Goal: Task Accomplishment & Management: Manage account settings

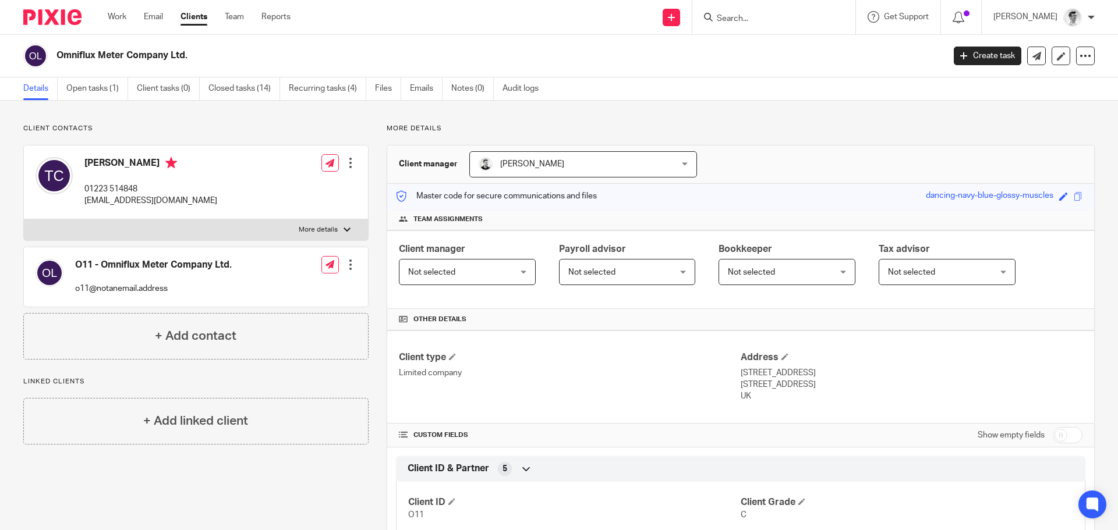
click at [766, 19] on input "Search" at bounding box center [768, 19] width 105 height 10
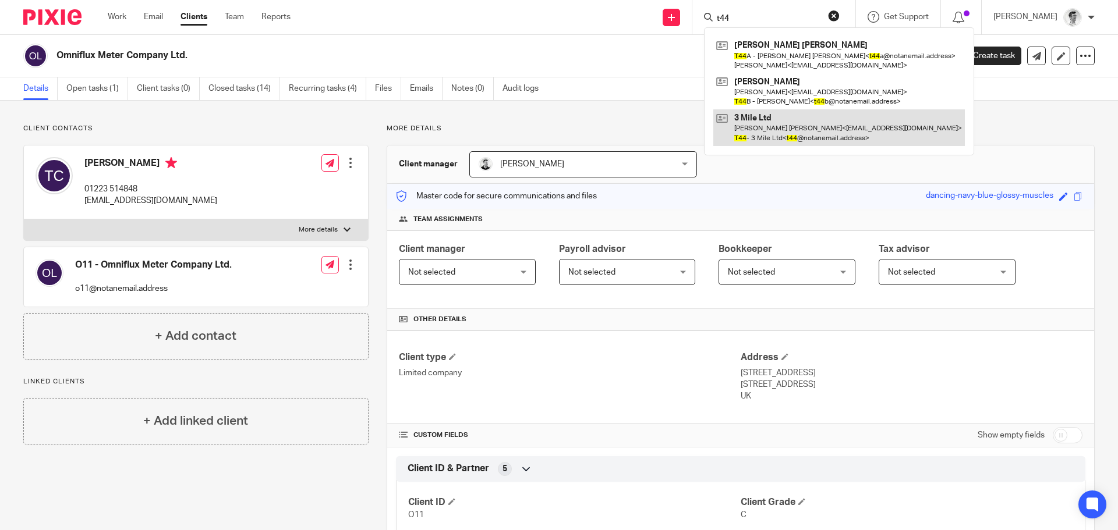
type input "t44"
click at [794, 123] on link at bounding box center [839, 127] width 252 height 36
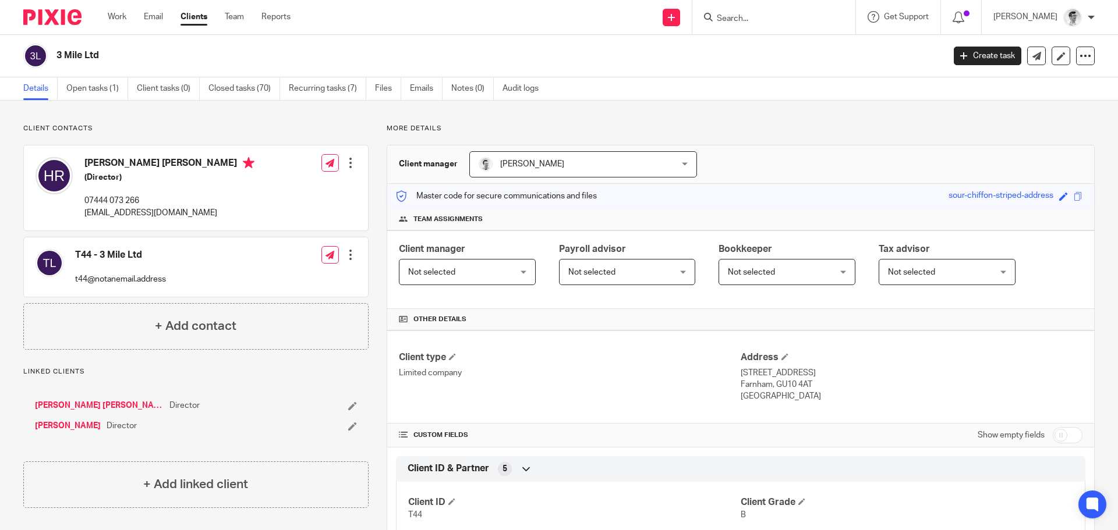
click at [804, 22] on input "Search" at bounding box center [768, 19] width 105 height 10
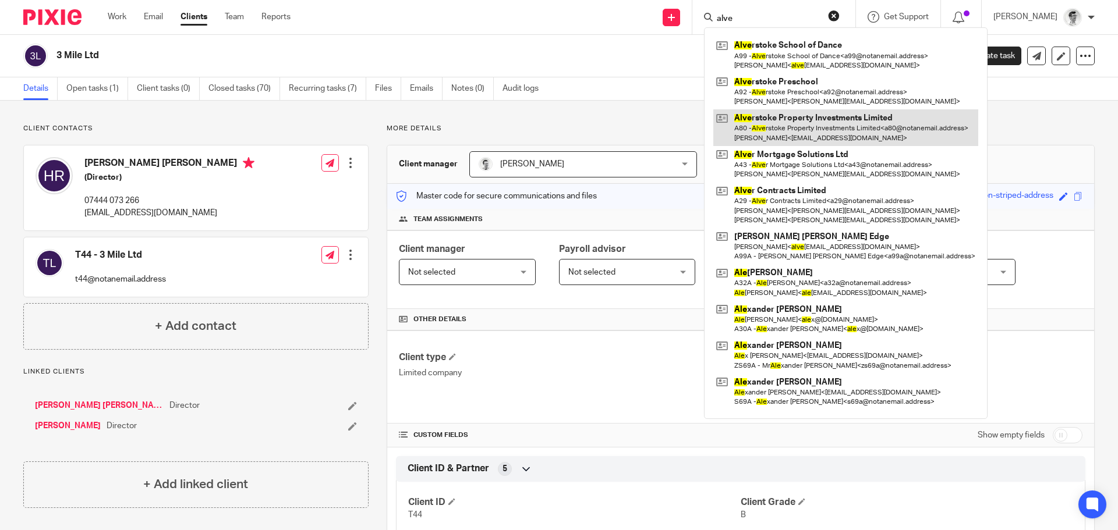
type input "alve"
click at [871, 130] on link at bounding box center [845, 127] width 265 height 36
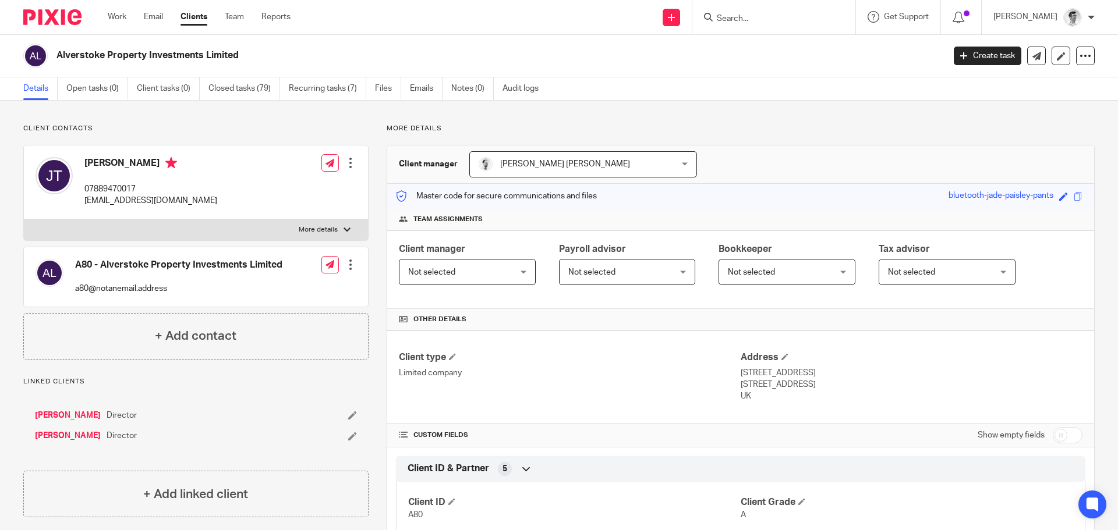
click at [815, 17] on input "Search" at bounding box center [768, 19] width 105 height 10
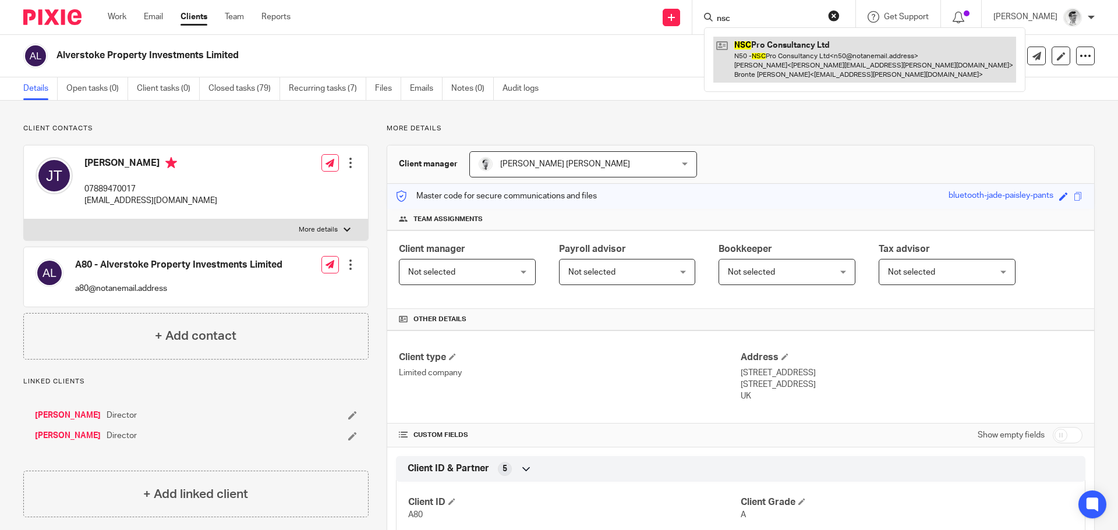
type input "nsc"
click at [816, 74] on link at bounding box center [864, 60] width 303 height 46
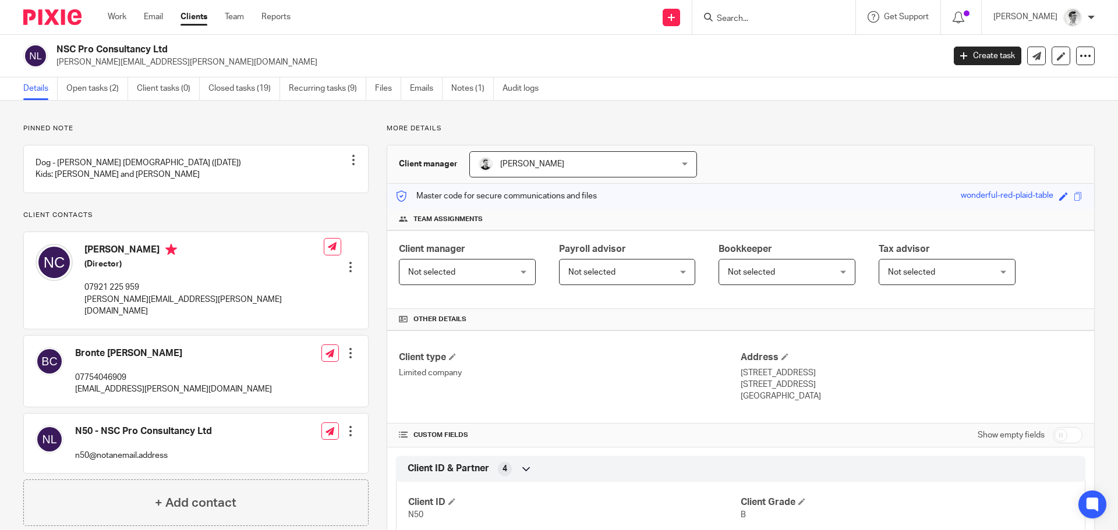
click at [772, 14] on input "Search" at bounding box center [768, 19] width 105 height 10
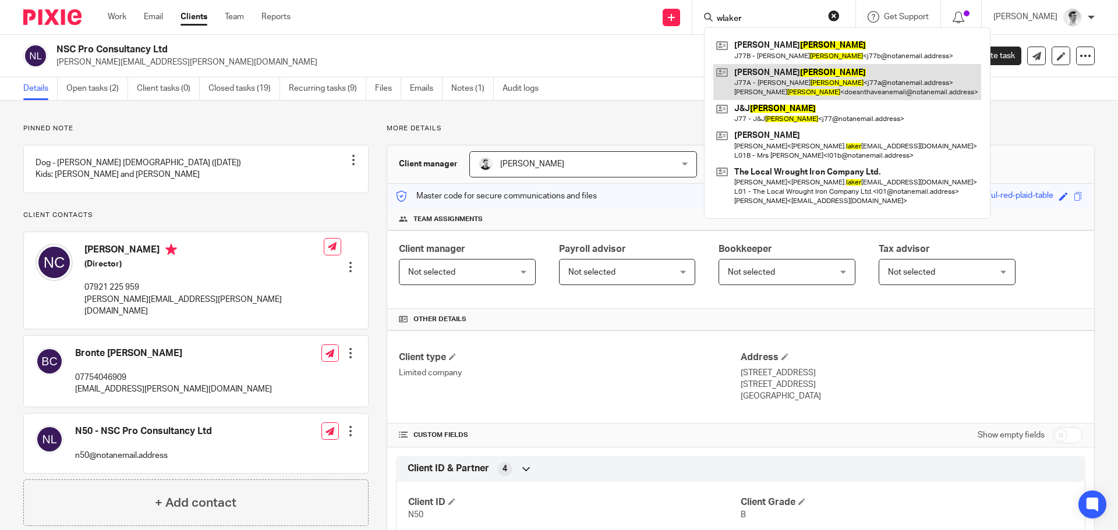
type input "wlaker"
click at [795, 90] on link at bounding box center [847, 82] width 268 height 36
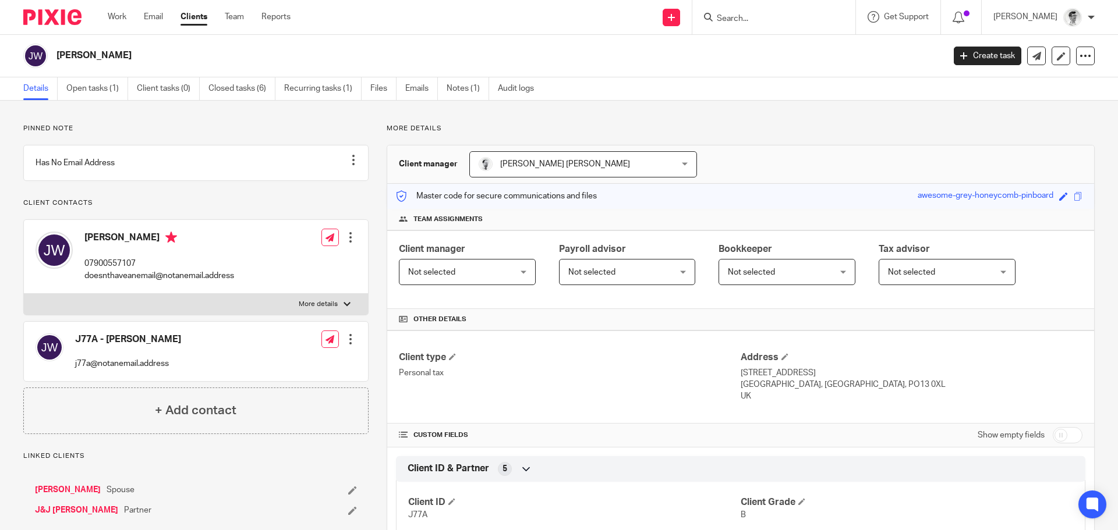
click at [755, 22] on input "Search" at bounding box center [768, 19] width 105 height 10
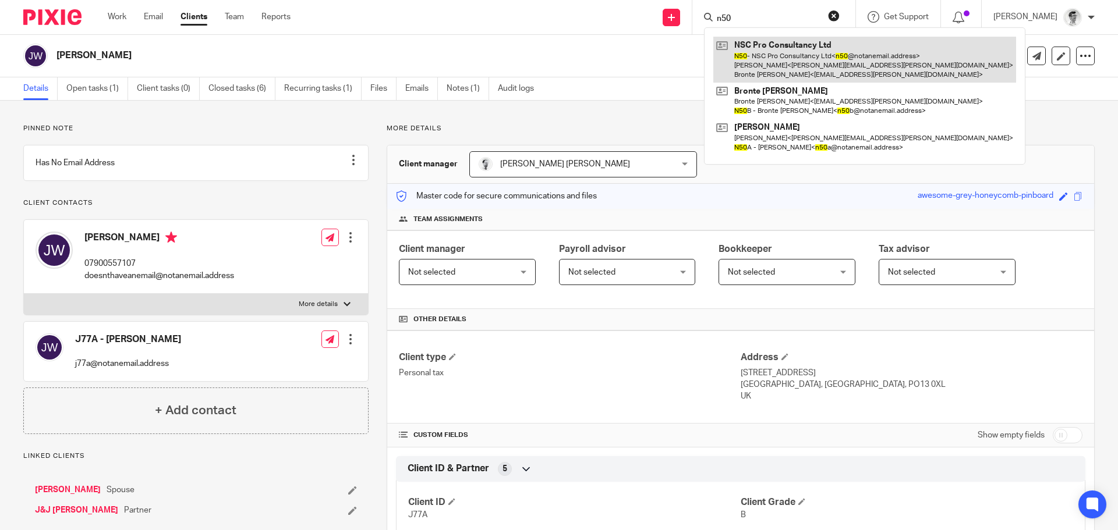
type input "n50"
click at [783, 49] on link at bounding box center [864, 60] width 303 height 46
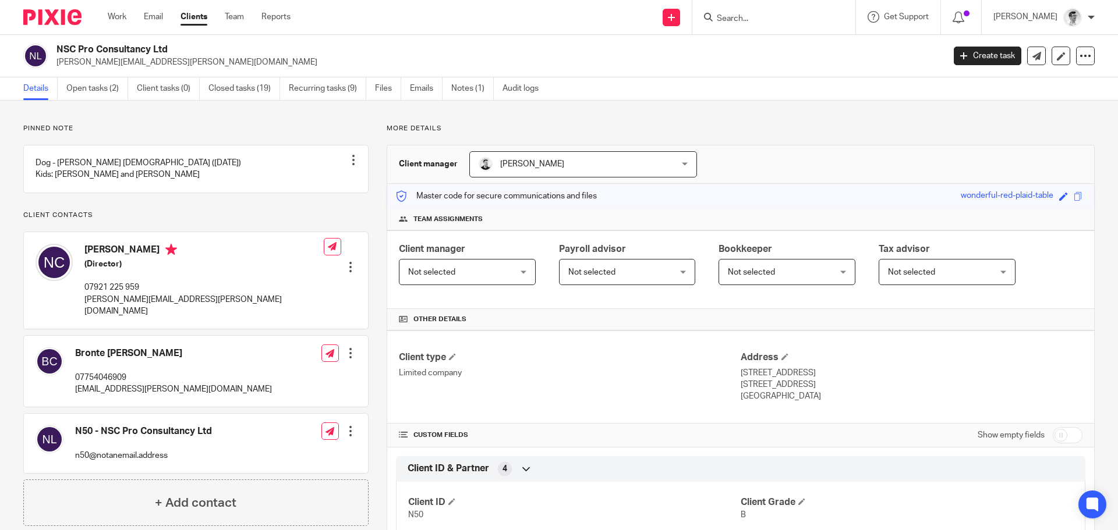
drag, startPoint x: 182, startPoint y: 45, endPoint x: 58, endPoint y: 52, distance: 124.8
click at [58, 52] on h2 "NSC Pro Consultancy Ltd" at bounding box center [408, 50] width 704 height 12
copy h2 "NSC Pro Consultancy Ltd"
click at [776, 12] on form at bounding box center [778, 17] width 124 height 15
click at [777, 16] on input "Search" at bounding box center [768, 19] width 105 height 10
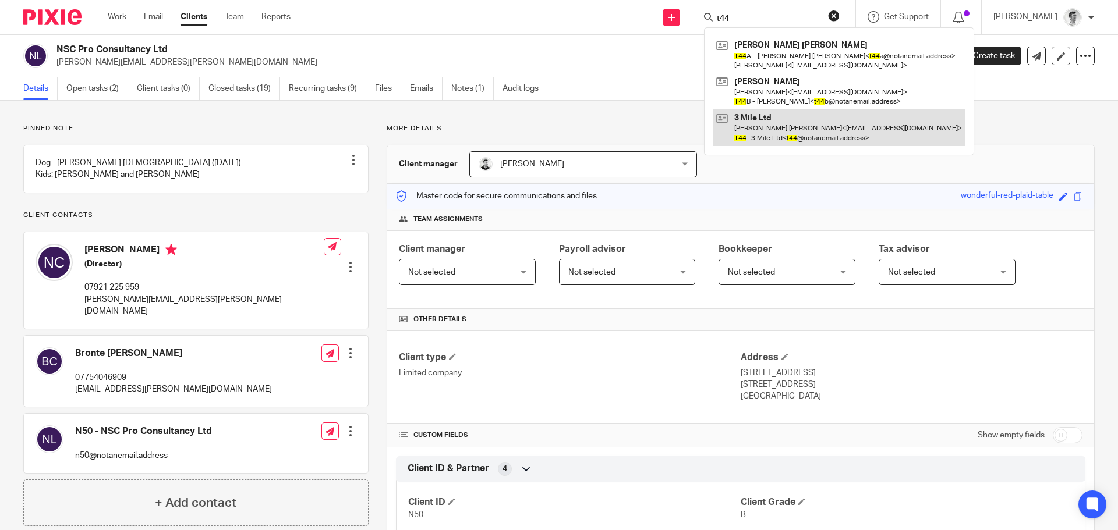
type input "t44"
click at [806, 131] on link at bounding box center [839, 127] width 252 height 36
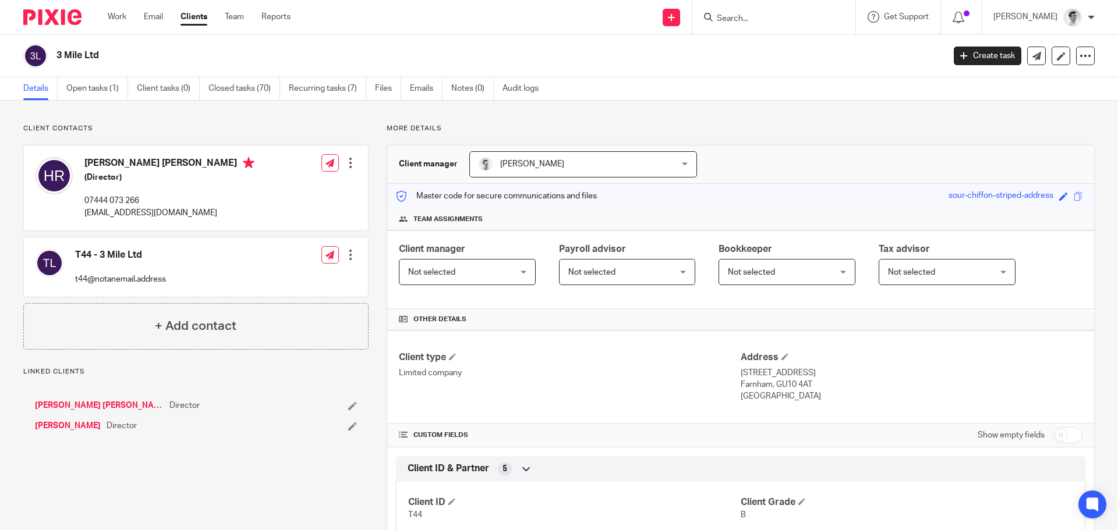
drag, startPoint x: 89, startPoint y: 59, endPoint x: 50, endPoint y: 66, distance: 39.1
click at [50, 66] on div "3 Mile Ltd" at bounding box center [479, 56] width 913 height 24
copy div "3 Mile Ltd"
click at [783, 22] on input "Search" at bounding box center [768, 19] width 105 height 10
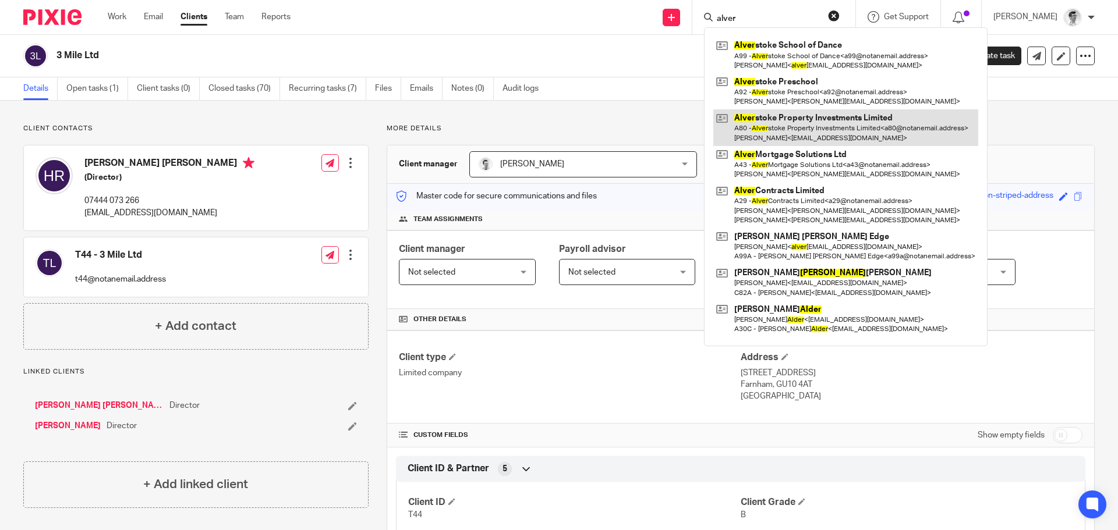
type input "alver"
click at [859, 135] on link at bounding box center [845, 127] width 265 height 36
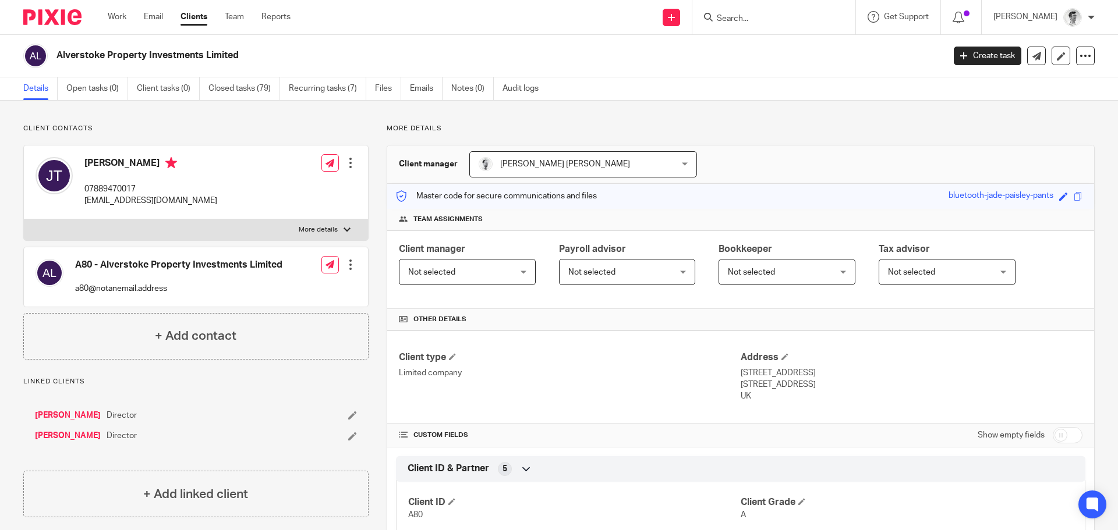
drag, startPoint x: 259, startPoint y: 55, endPoint x: 55, endPoint y: 67, distance: 204.2
click at [55, 67] on div "Alverstoke Property Investments Limited" at bounding box center [479, 56] width 913 height 24
copy h2 "Alverstoke Property Investments Limited"
click at [777, 15] on input "Search" at bounding box center [768, 19] width 105 height 10
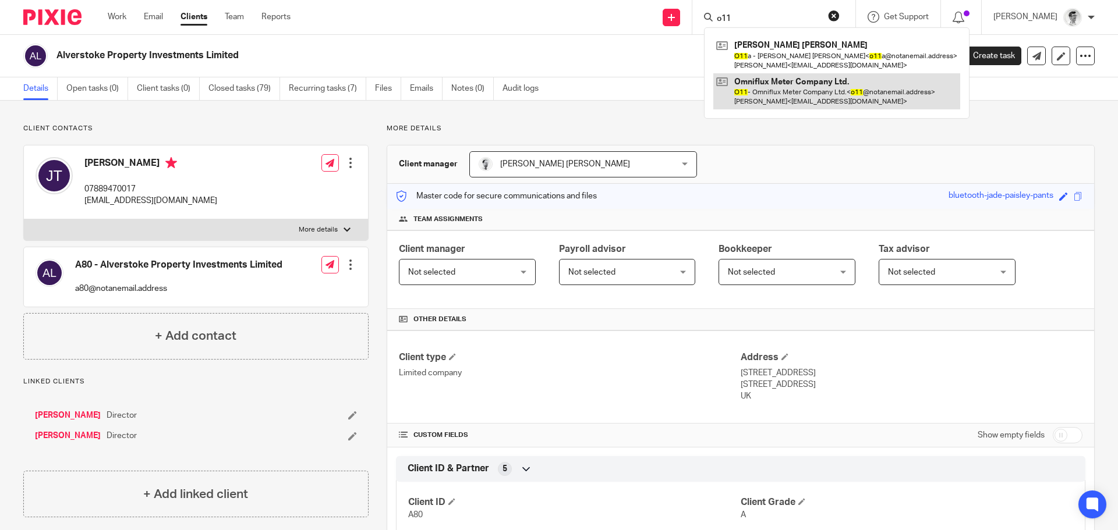
type input "o11"
click at [792, 98] on link at bounding box center [836, 91] width 247 height 36
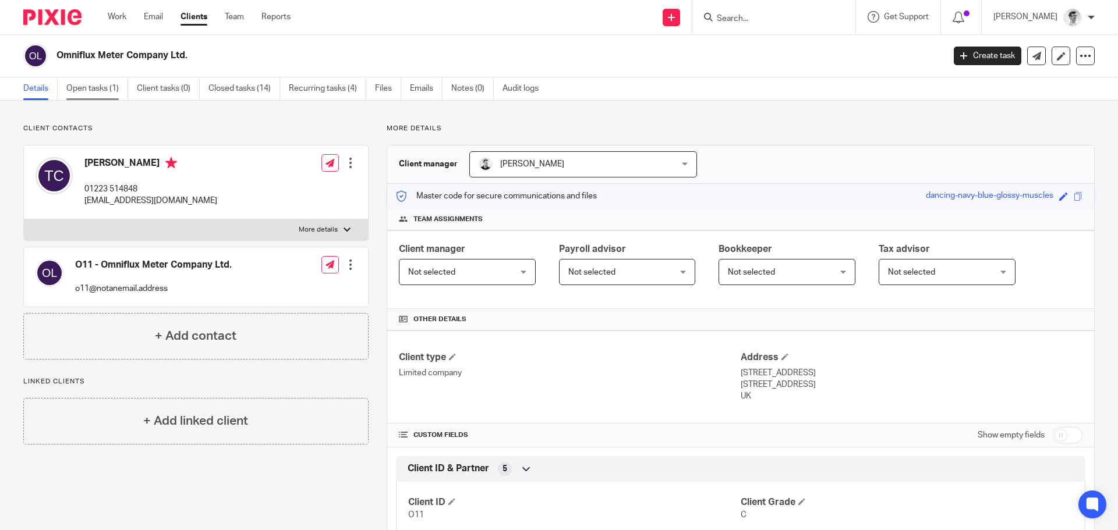
click at [100, 90] on link "Open tasks (1)" at bounding box center [97, 88] width 62 height 23
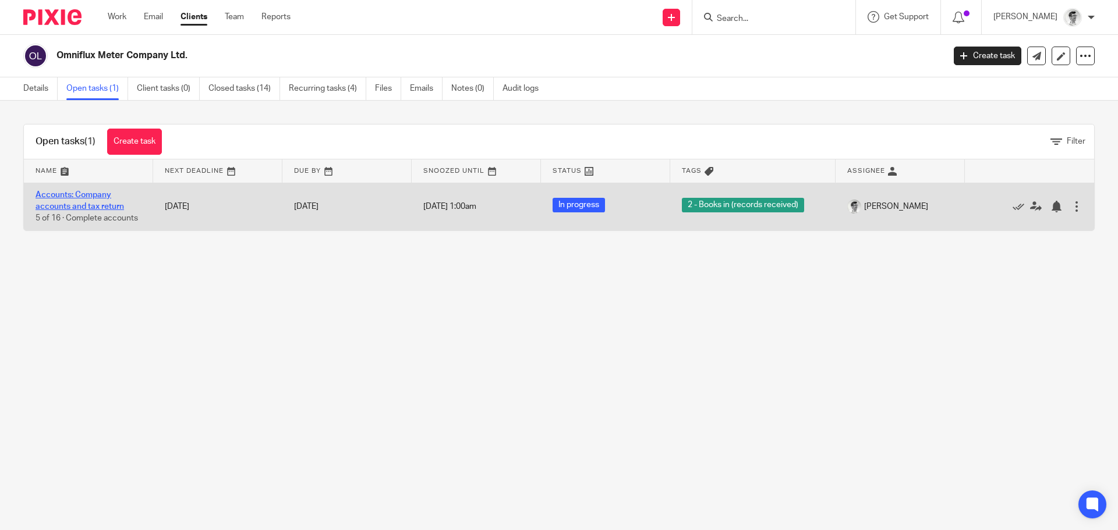
click at [88, 193] on link "Accounts: Company accounts and tax return" at bounding box center [80, 201] width 89 height 20
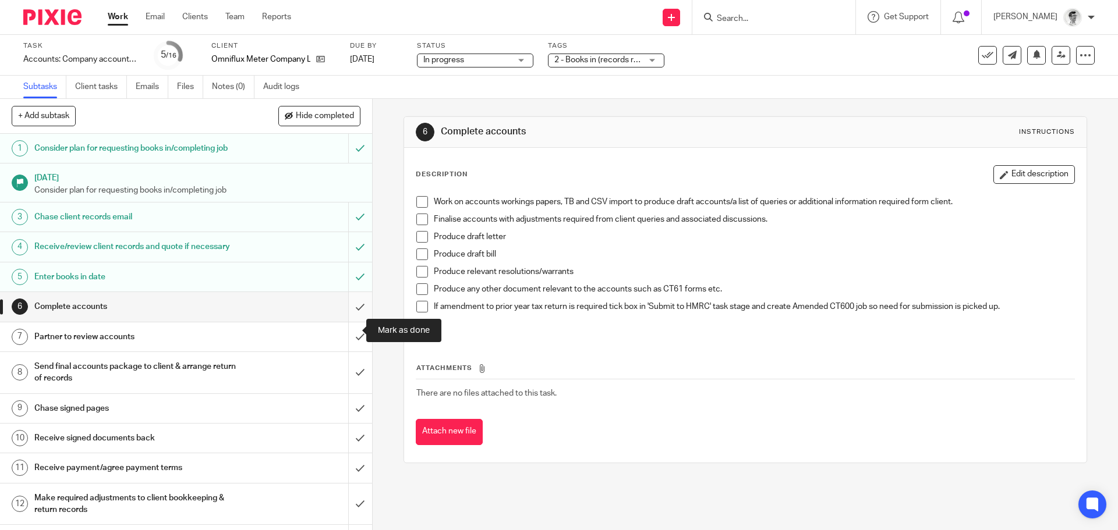
click at [345, 321] on input "submit" at bounding box center [186, 306] width 372 height 29
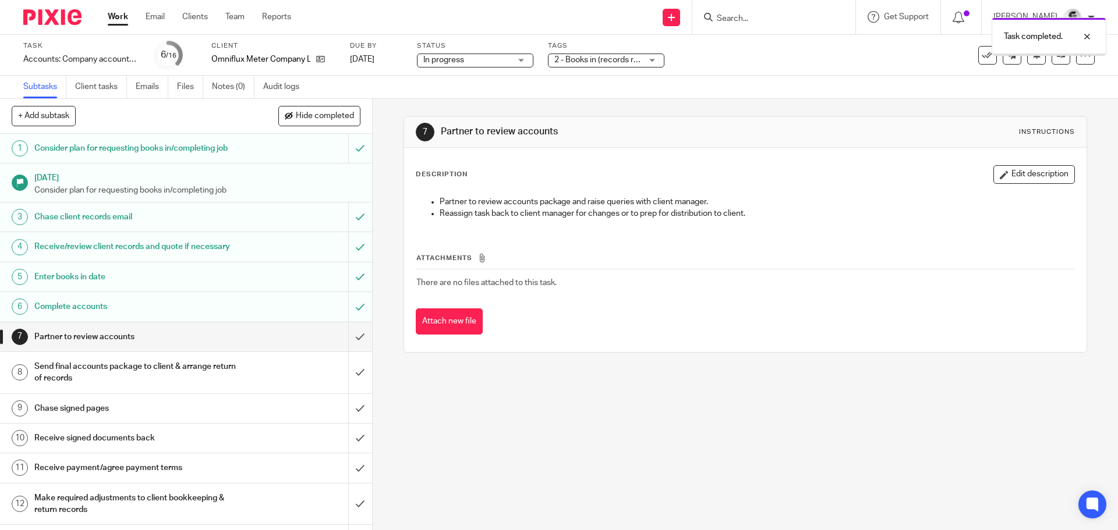
click at [638, 58] on span "2 - Books in (records received)" at bounding box center [609, 60] width 111 height 8
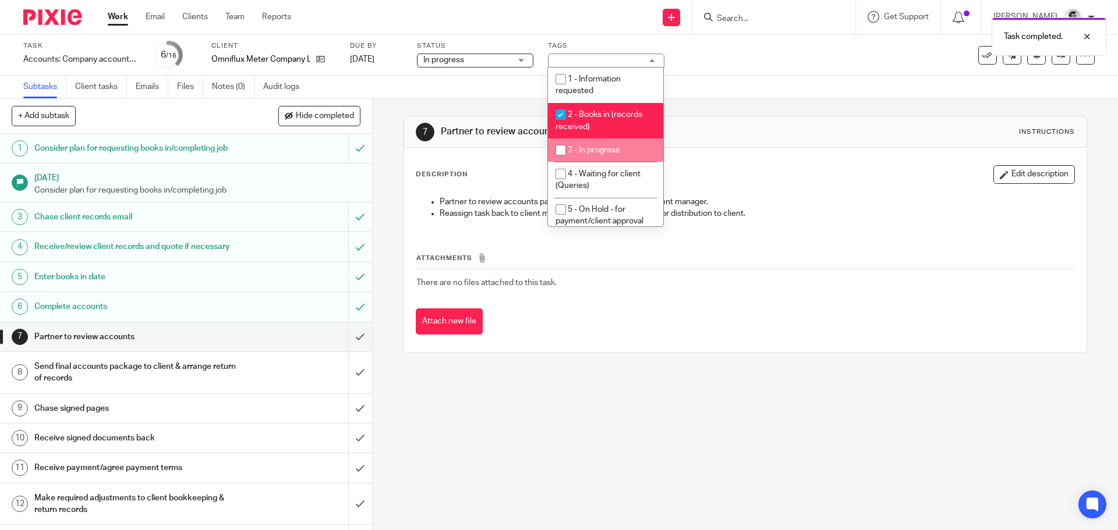
click at [574, 147] on span "3 - In progress" at bounding box center [594, 150] width 52 height 8
checkbox input "true"
click at [555, 109] on input "checkbox" at bounding box center [561, 115] width 22 height 22
checkbox input "false"
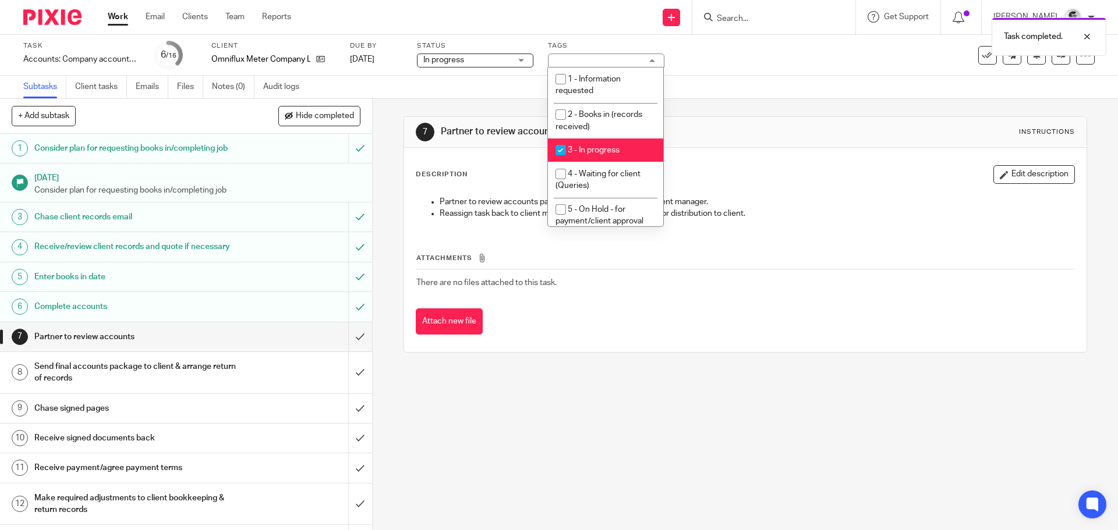
click at [112, 15] on link "Work" at bounding box center [118, 17] width 20 height 12
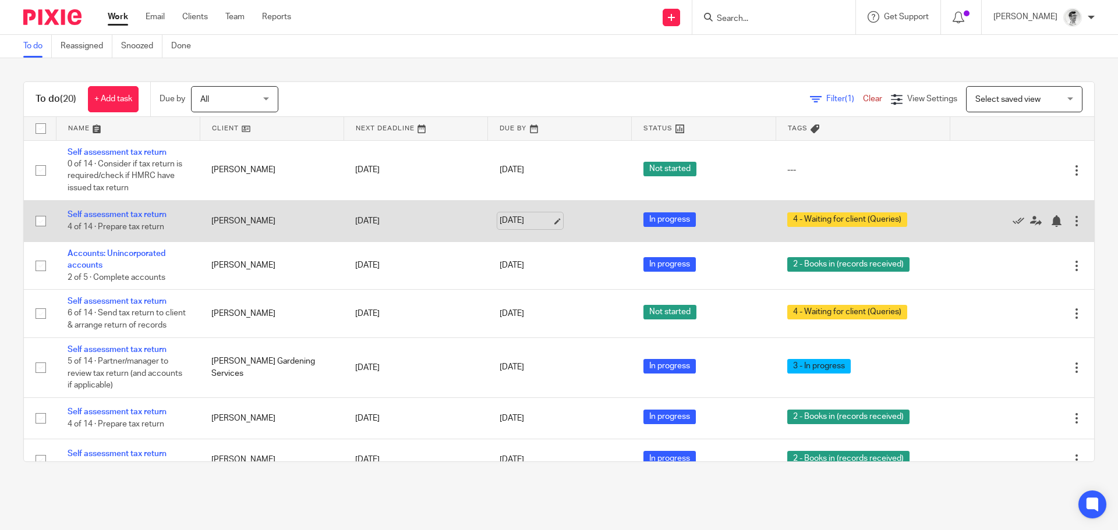
click at [518, 220] on link "[DATE]" at bounding box center [526, 221] width 52 height 12
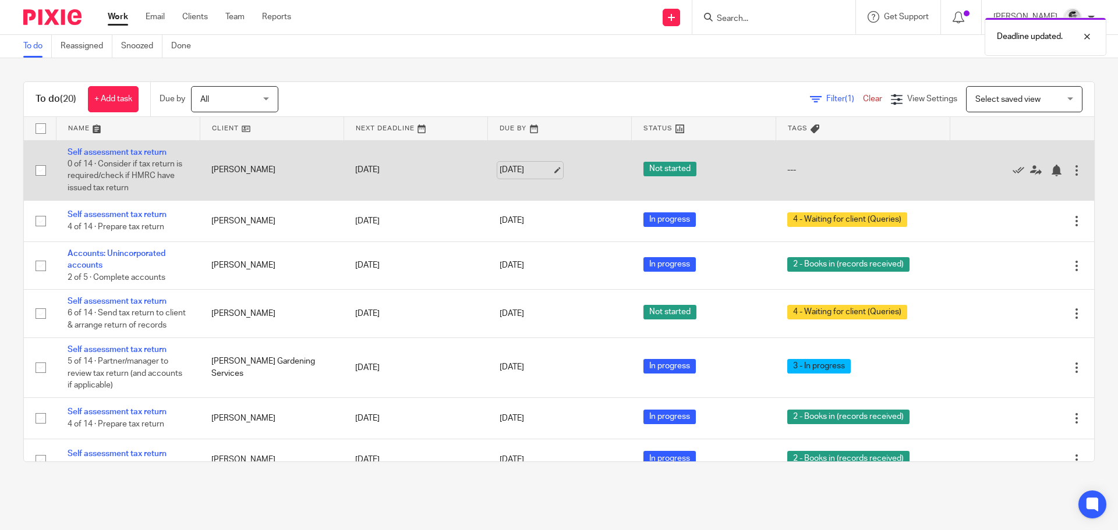
click at [512, 169] on link "14 Aug 2025" at bounding box center [526, 170] width 52 height 12
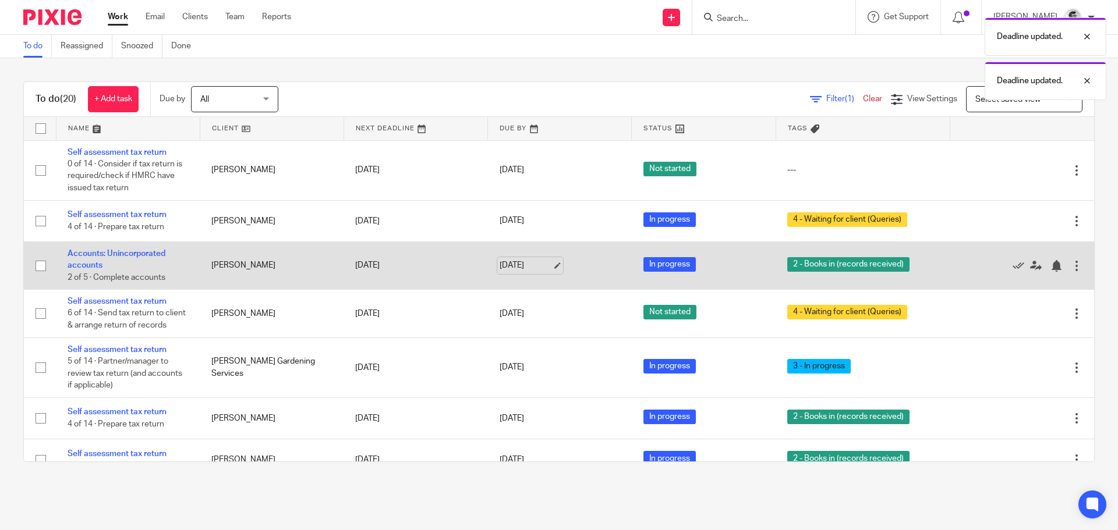
click at [529, 263] on link "14 Aug 2025" at bounding box center [526, 266] width 52 height 12
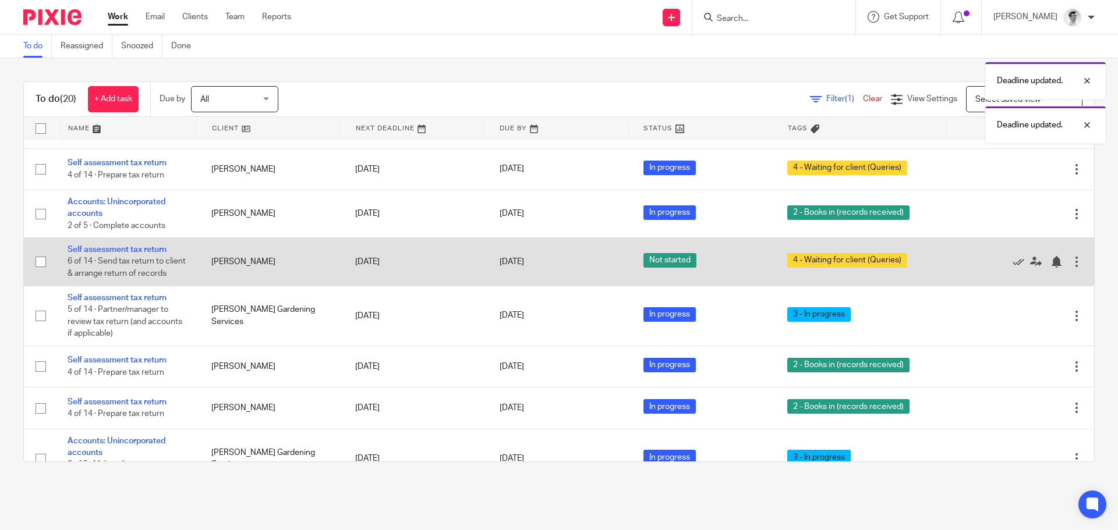
scroll to position [116, 0]
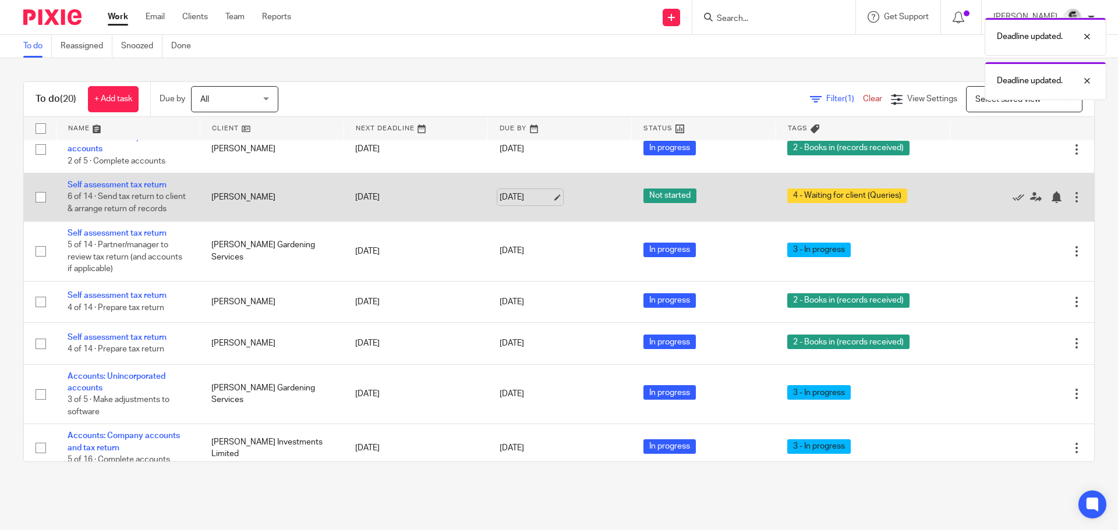
click at [510, 201] on link "[DATE]" at bounding box center [526, 198] width 52 height 12
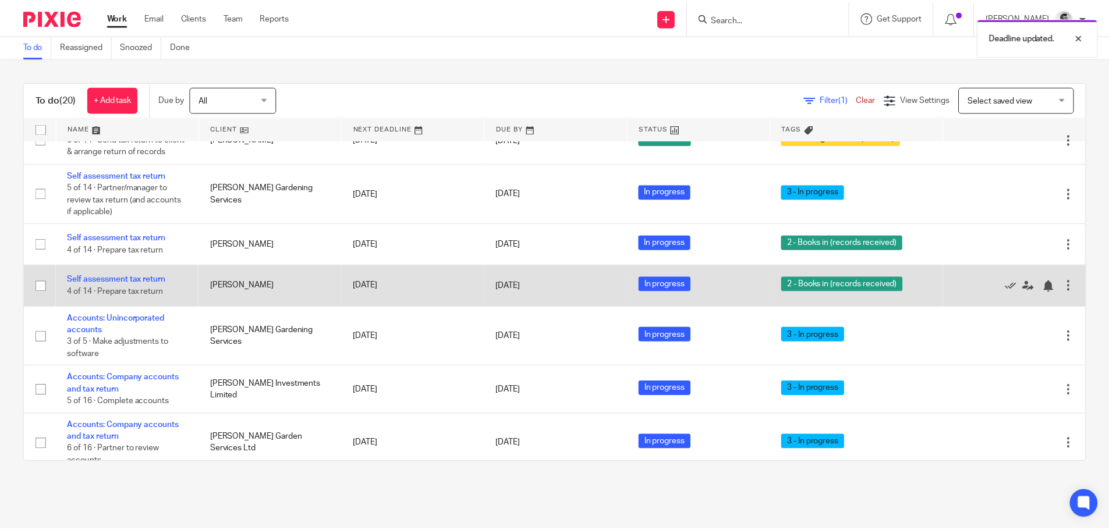
scroll to position [233, 0]
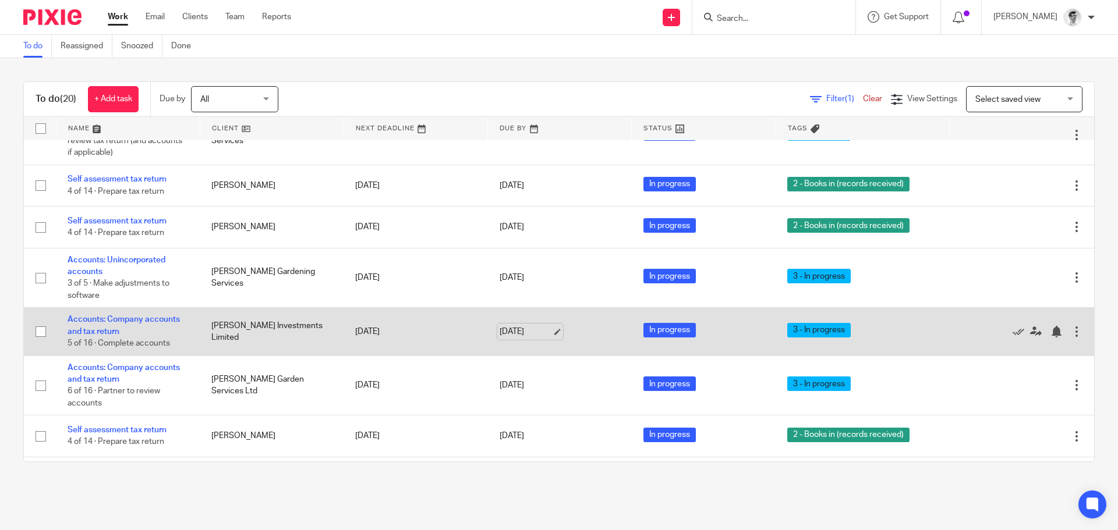
click at [514, 338] on link "14 Aug 2025" at bounding box center [526, 332] width 52 height 12
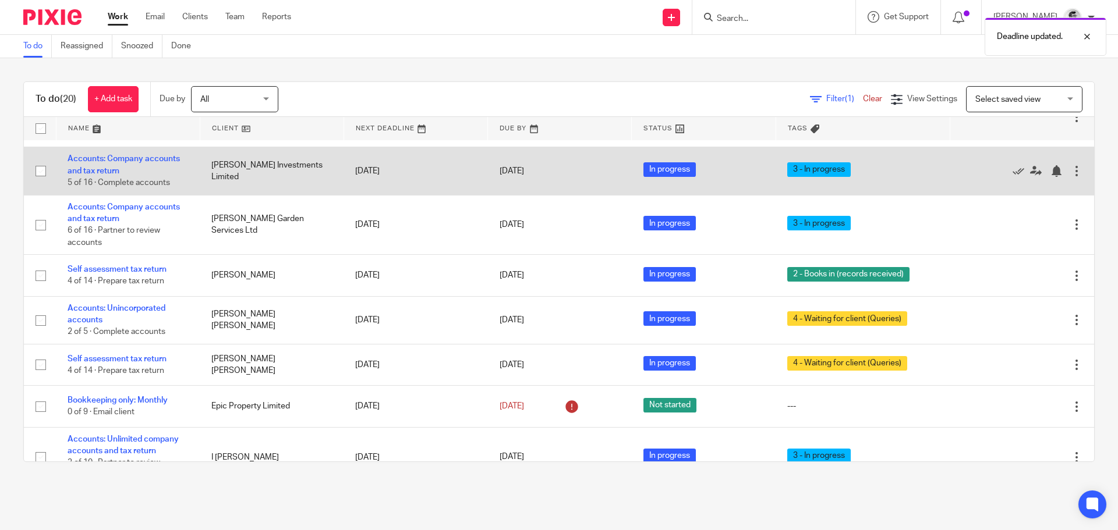
scroll to position [408, 0]
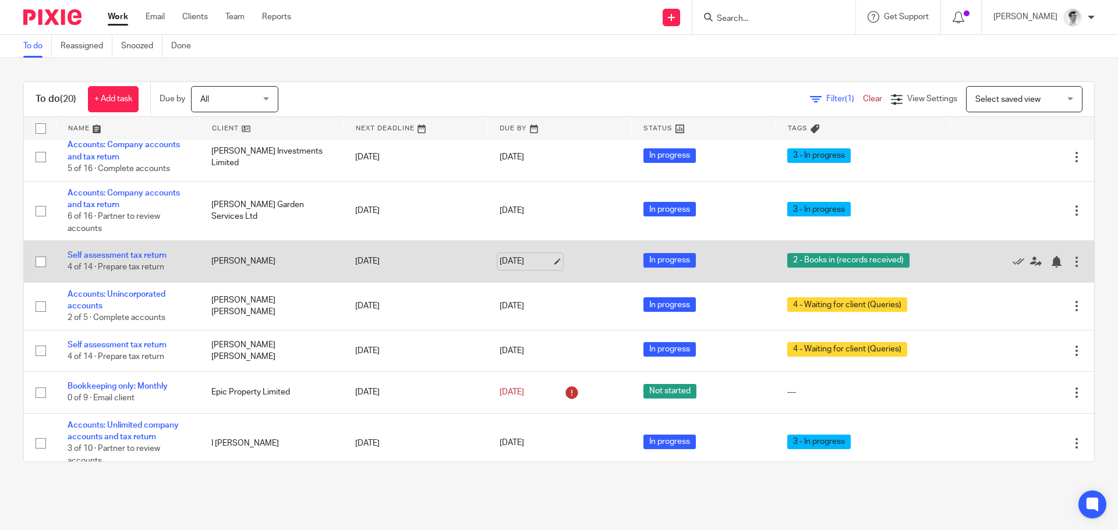
click at [508, 267] on link "15 Aug 2025" at bounding box center [526, 262] width 52 height 12
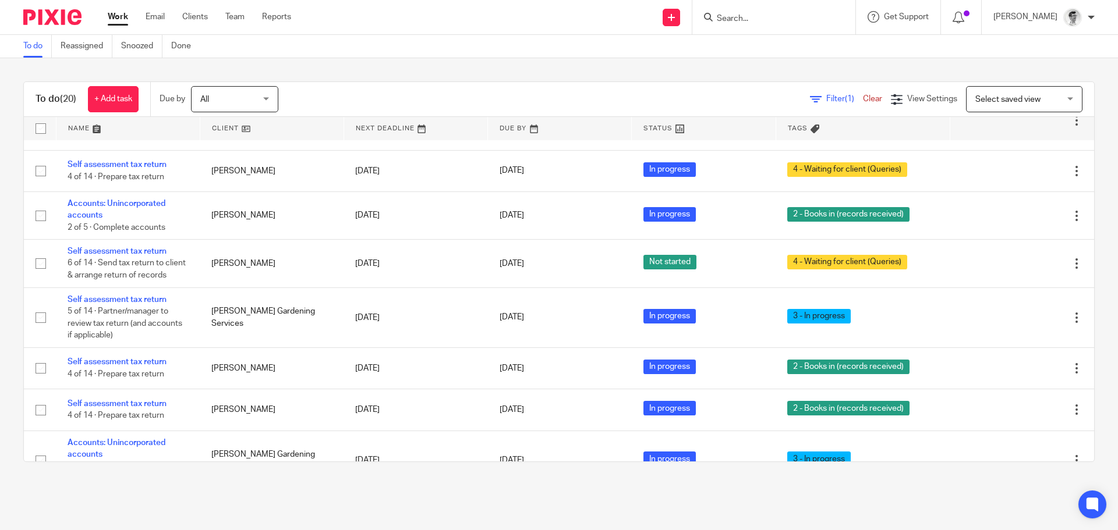
scroll to position [0, 0]
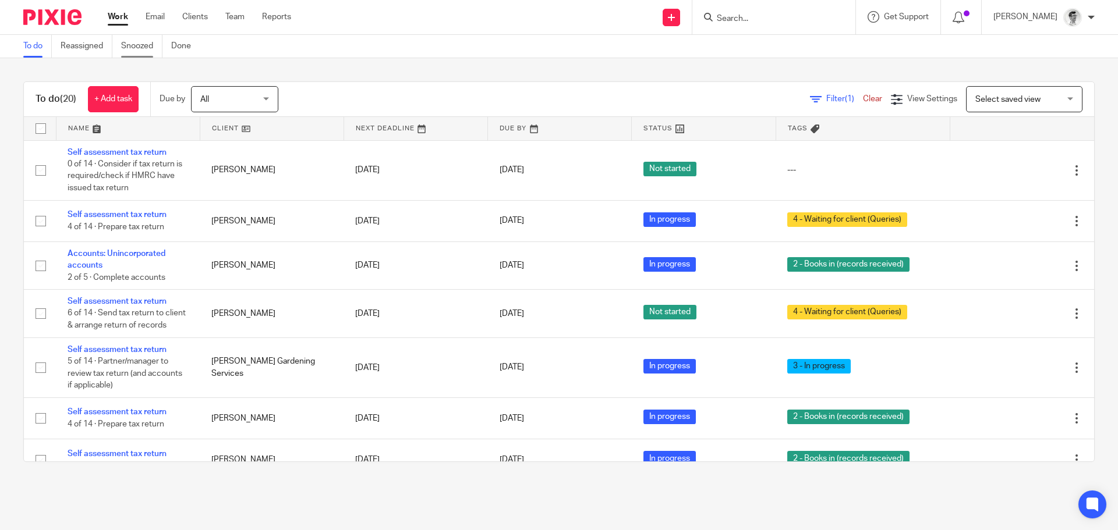
click at [144, 48] on link "Snoozed" at bounding box center [141, 46] width 41 height 23
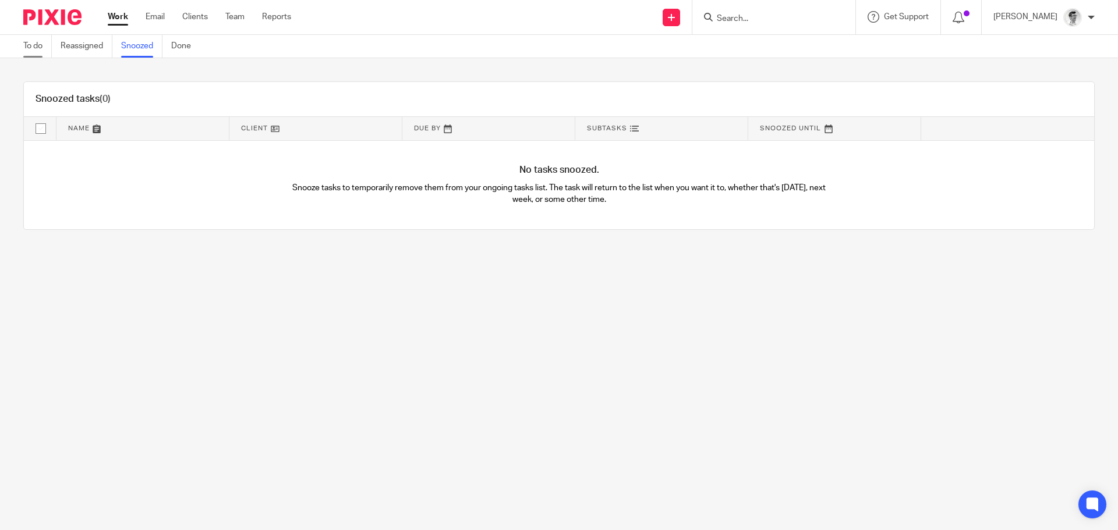
click at [43, 47] on link "To do" at bounding box center [37, 46] width 29 height 23
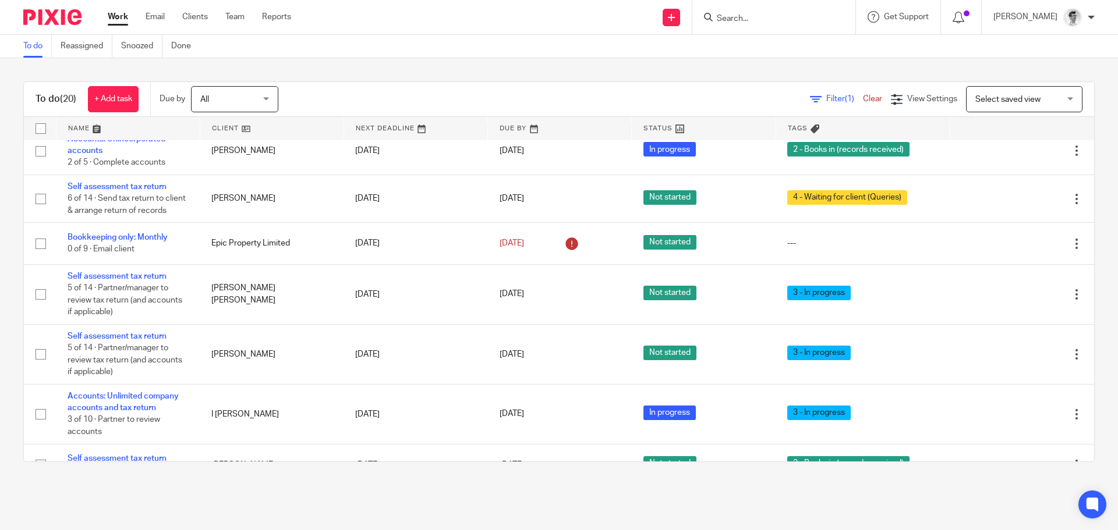
scroll to position [694, 0]
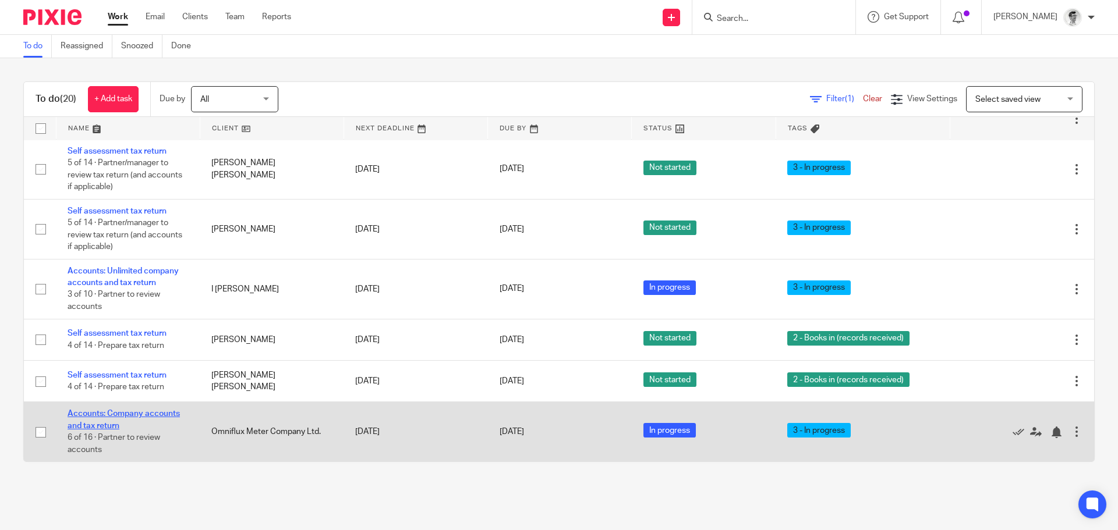
click at [161, 411] on link "Accounts: Company accounts and tax return" at bounding box center [124, 420] width 112 height 20
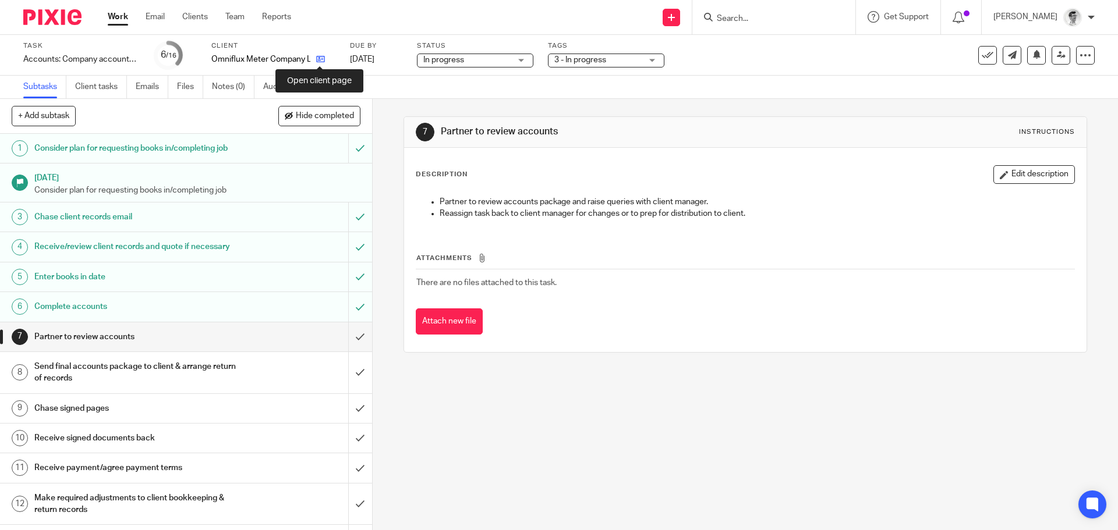
click at [319, 59] on icon at bounding box center [320, 59] width 9 height 9
